Goal: Information Seeking & Learning: Learn about a topic

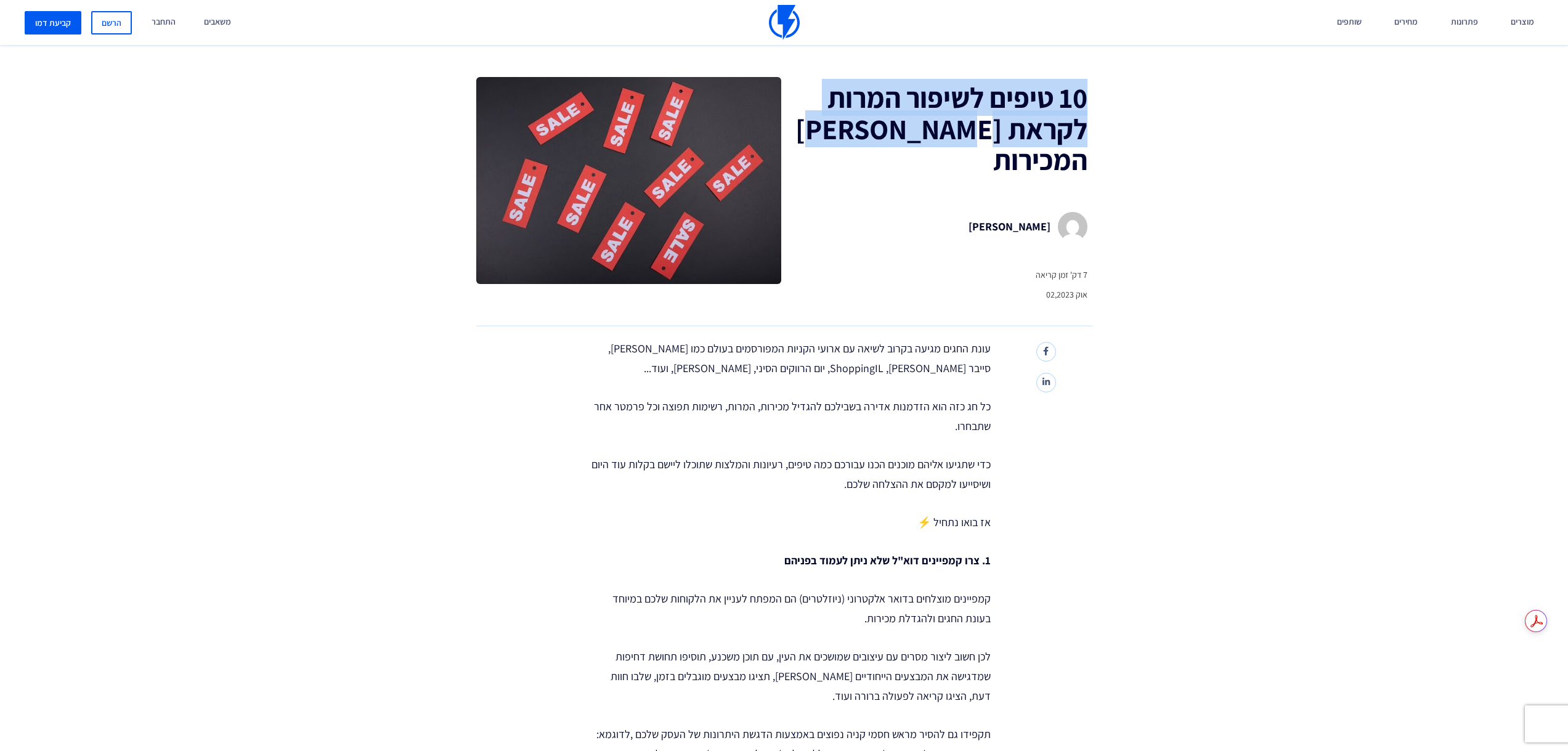
drag, startPoint x: 1087, startPoint y: 92, endPoint x: 855, endPoint y: 147, distance: 238.4
click at [855, 147] on div "10 טיפים לשיפור המרות לקראת חגי המכירות Dikla Cohen 7 דק' זמן קריאה אוק 02,2023" at bounding box center [936, 194] width 310 height 236
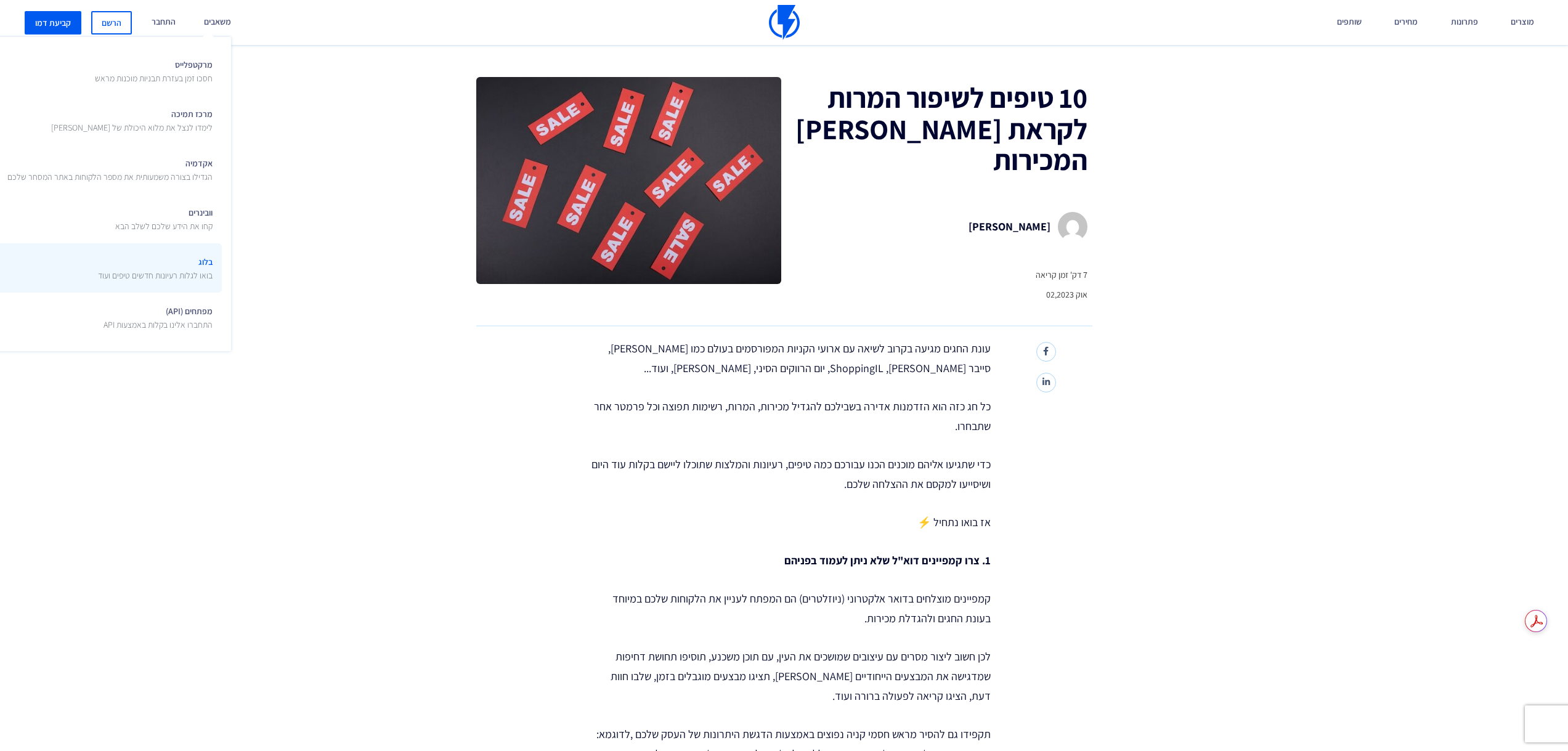
click at [217, 268] on link "בלוג בואו לגלות רעיונות חדשים טיפים ועוד" at bounding box center [98, 268] width 246 height 49
